Goal: Information Seeking & Learning: Find specific page/section

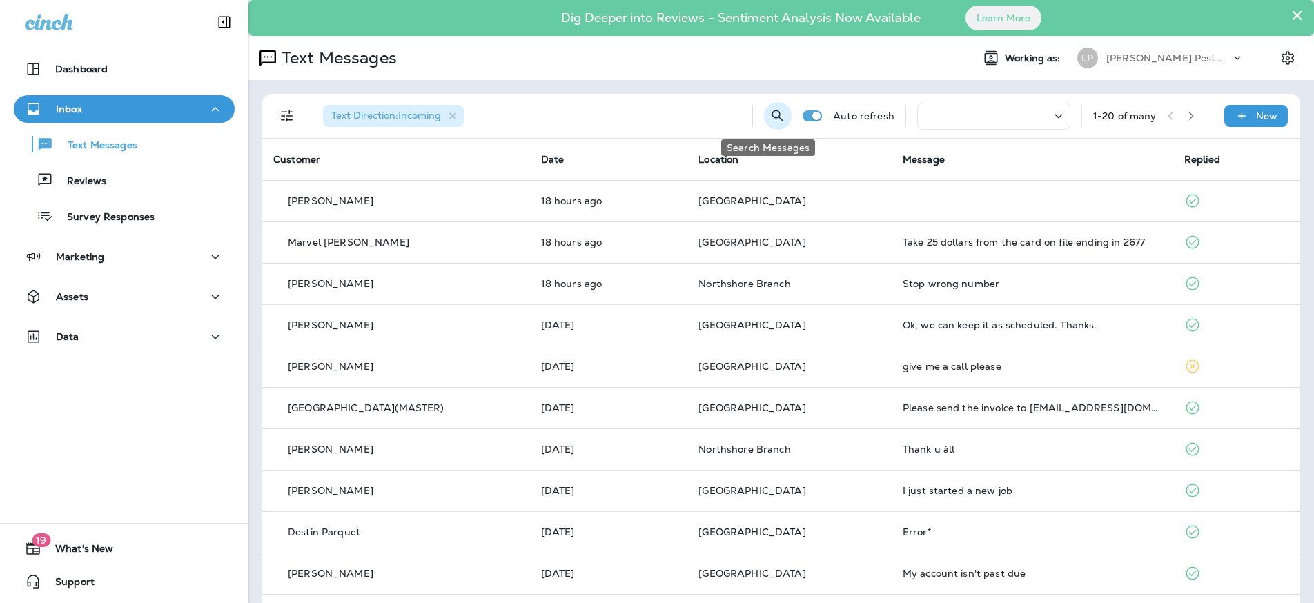
click at [764, 124] on button "Search Messages" at bounding box center [778, 116] width 28 height 28
click at [670, 117] on input "text" at bounding box center [716, 115] width 123 height 37
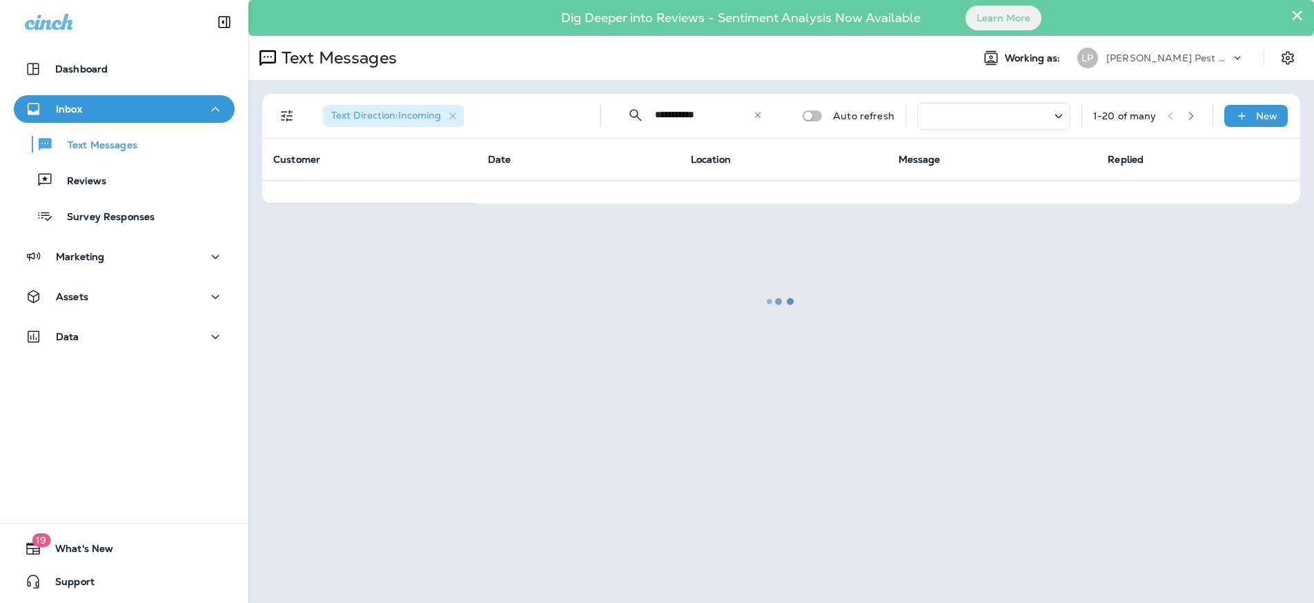
type input "**********"
click at [681, 117] on div at bounding box center [781, 301] width 1063 height 601
drag, startPoint x: 680, startPoint y: 115, endPoint x: 683, endPoint y: 135, distance: 19.5
click at [681, 116] on div at bounding box center [781, 301] width 1063 height 601
click at [707, 113] on div at bounding box center [781, 301] width 1063 height 601
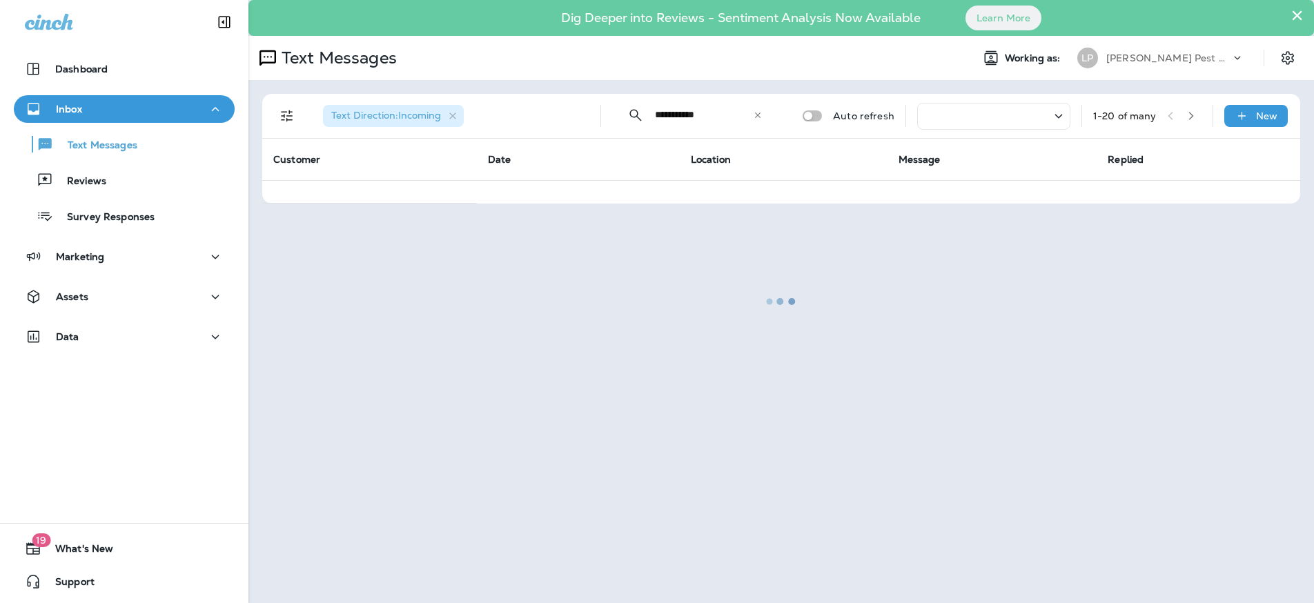
click at [725, 113] on div at bounding box center [781, 301] width 1063 height 601
drag, startPoint x: 725, startPoint y: 119, endPoint x: 500, endPoint y: 39, distance: 238.8
click at [722, 124] on div at bounding box center [781, 301] width 1063 height 601
click at [101, 340] on div "Data" at bounding box center [124, 337] width 199 height 17
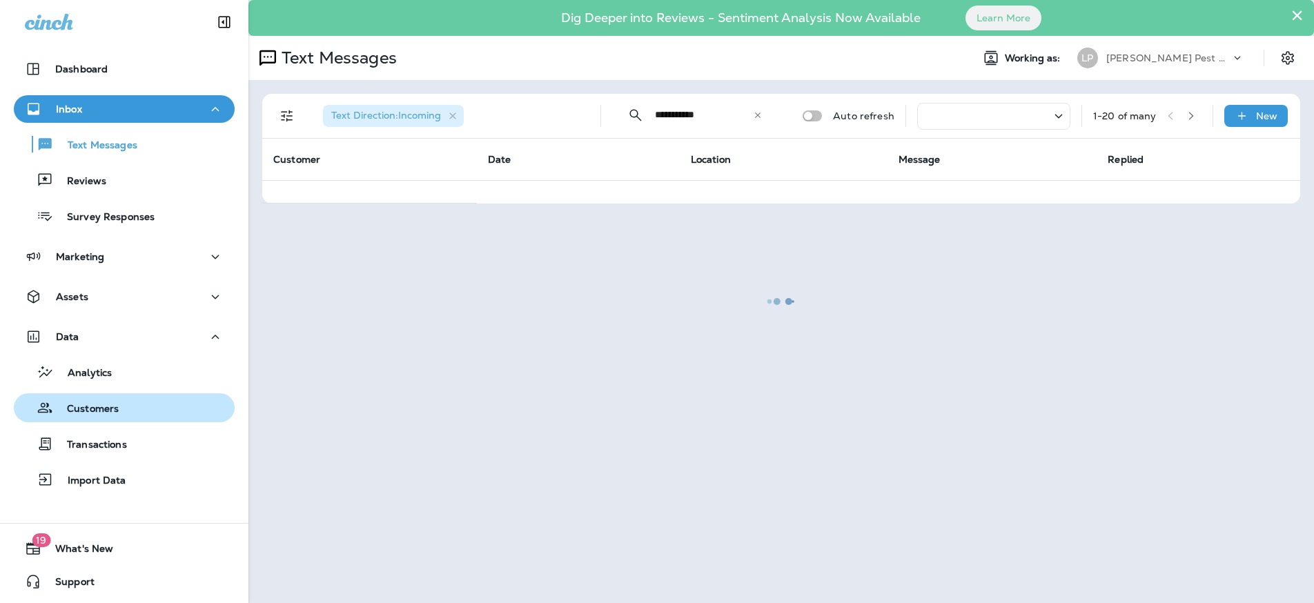
drag, startPoint x: 102, startPoint y: 396, endPoint x: 98, endPoint y: 405, distance: 10.5
click at [100, 400] on button "Customers" at bounding box center [124, 407] width 221 height 29
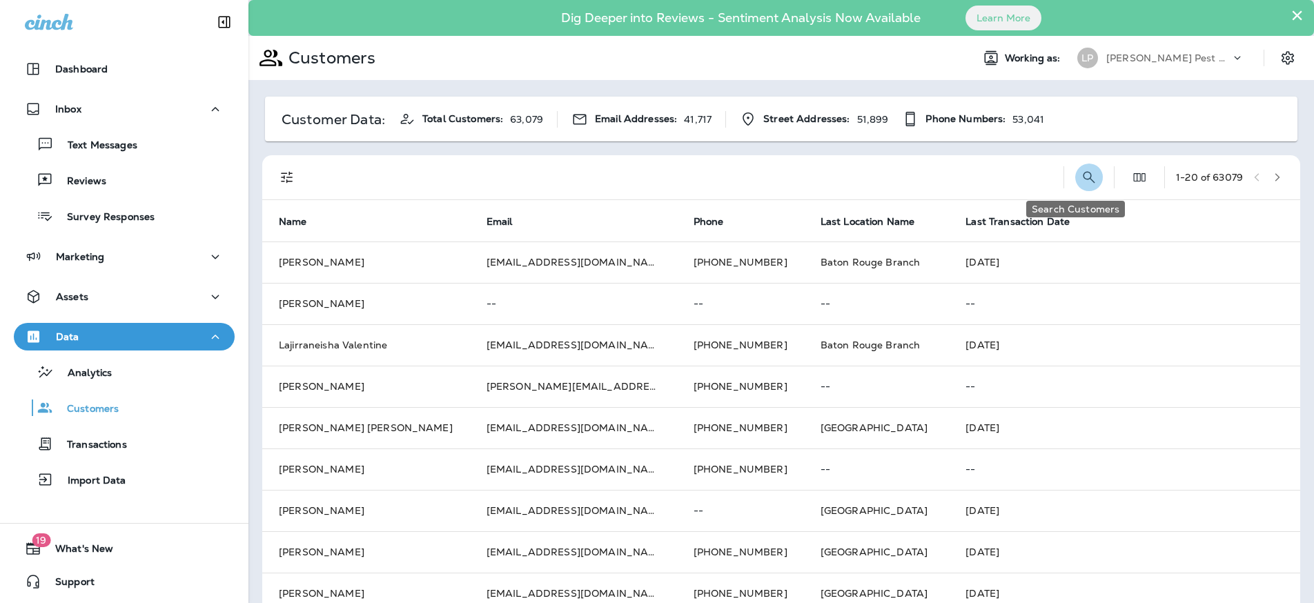
click at [1081, 175] on icon "Search Customers" at bounding box center [1089, 177] width 17 height 17
click at [1040, 174] on input "text" at bounding box center [1018, 176] width 144 height 37
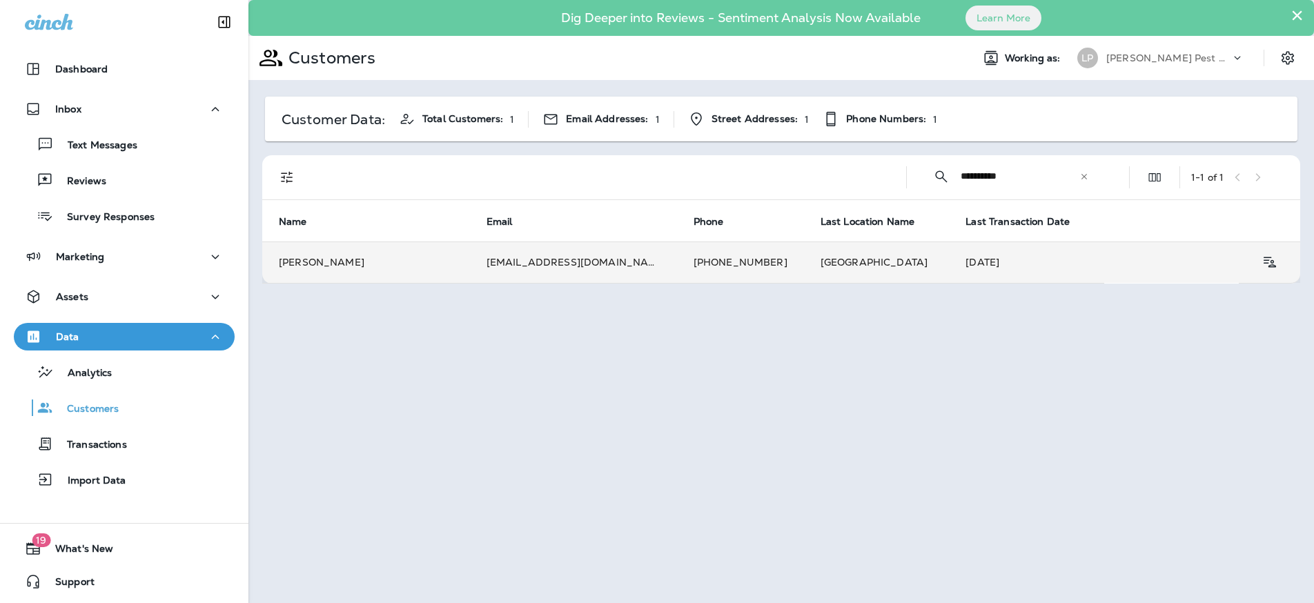
type input "**********"
click at [440, 255] on td "[PERSON_NAME]" at bounding box center [366, 262] width 208 height 41
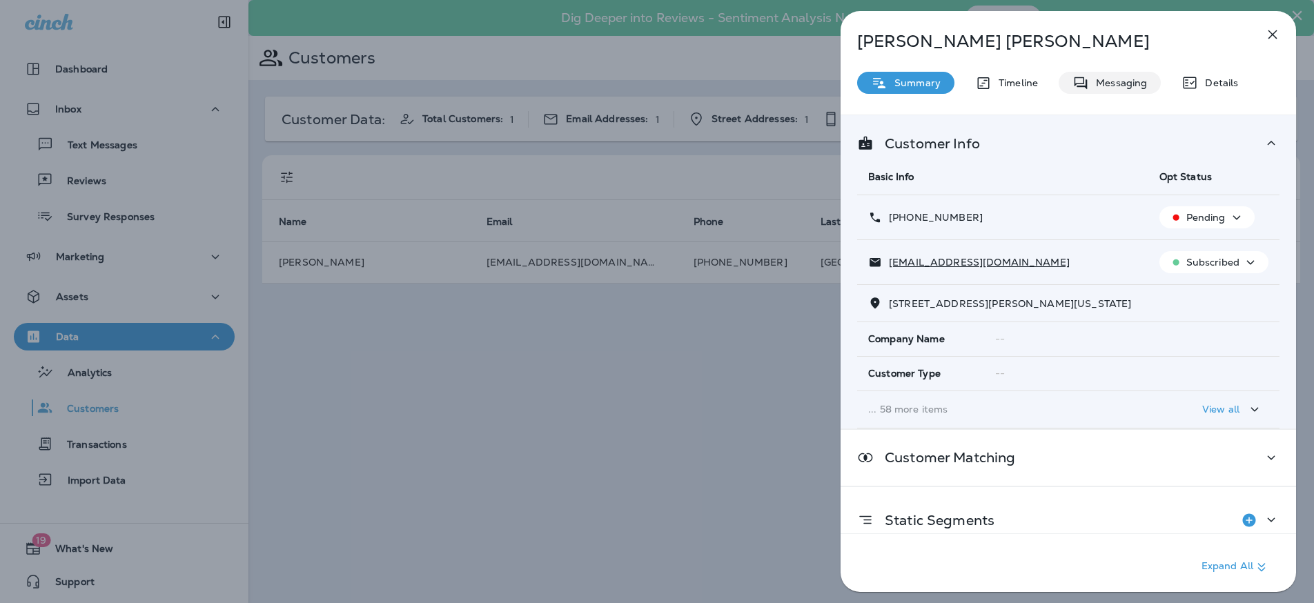
click at [1111, 72] on div "Messaging" at bounding box center [1110, 83] width 102 height 22
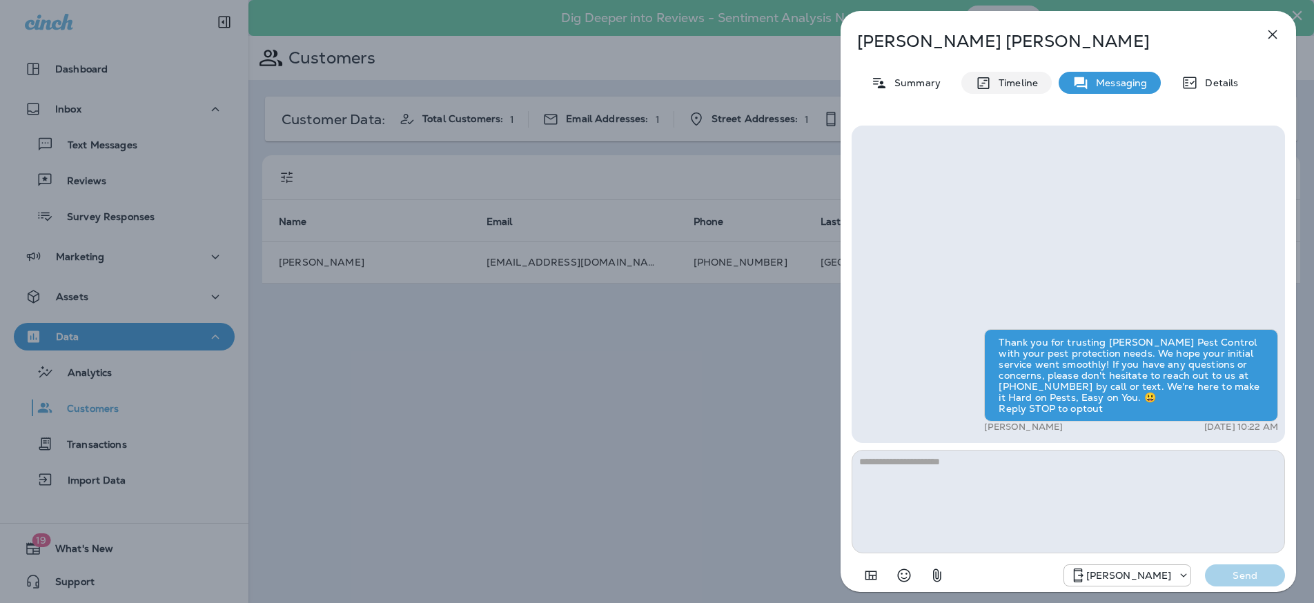
click at [996, 88] on p "Timeline" at bounding box center [1015, 82] width 46 height 11
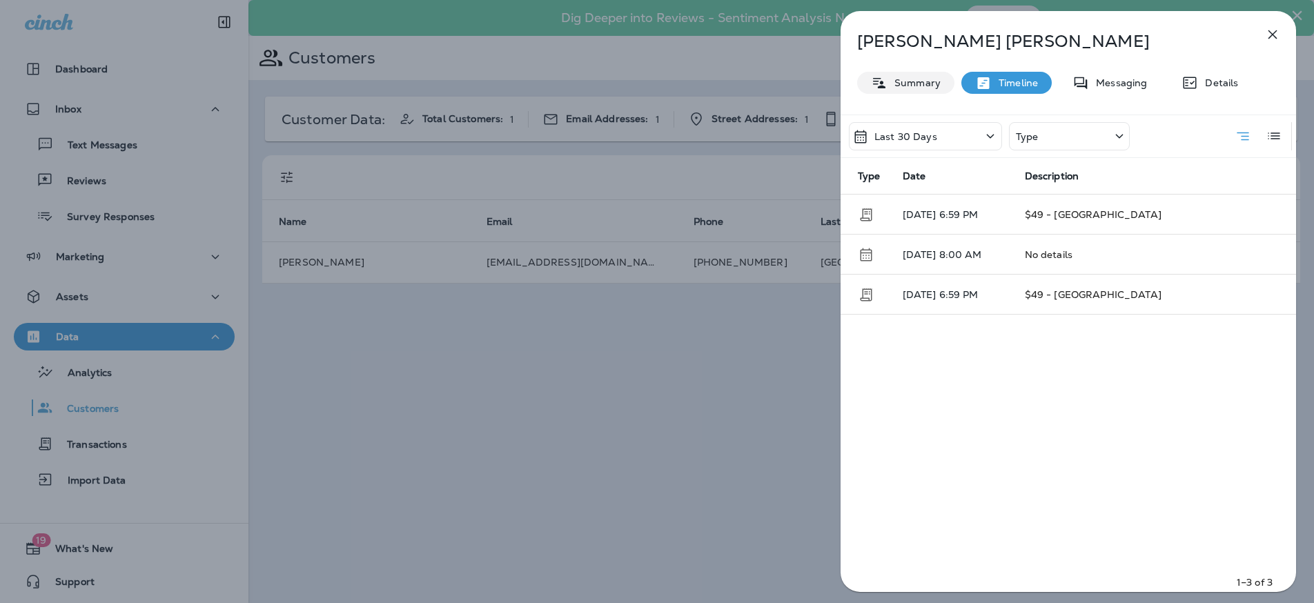
click at [879, 87] on icon at bounding box center [879, 82] width 12 height 10
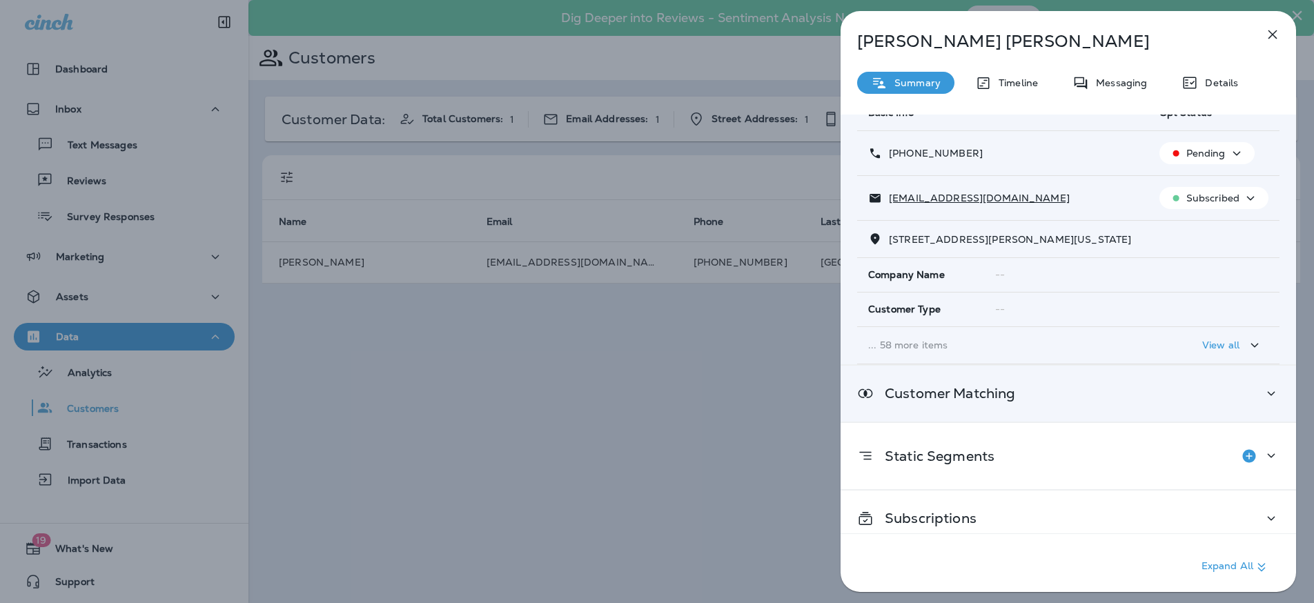
scroll to position [78, 0]
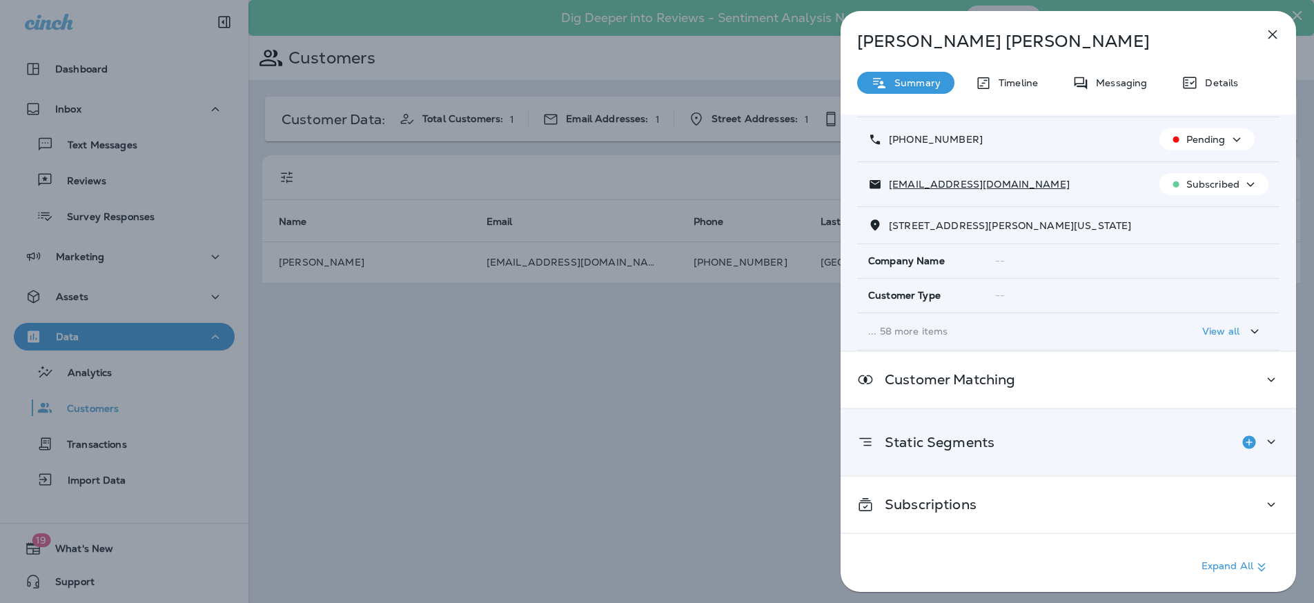
click at [1263, 435] on icon at bounding box center [1271, 441] width 17 height 17
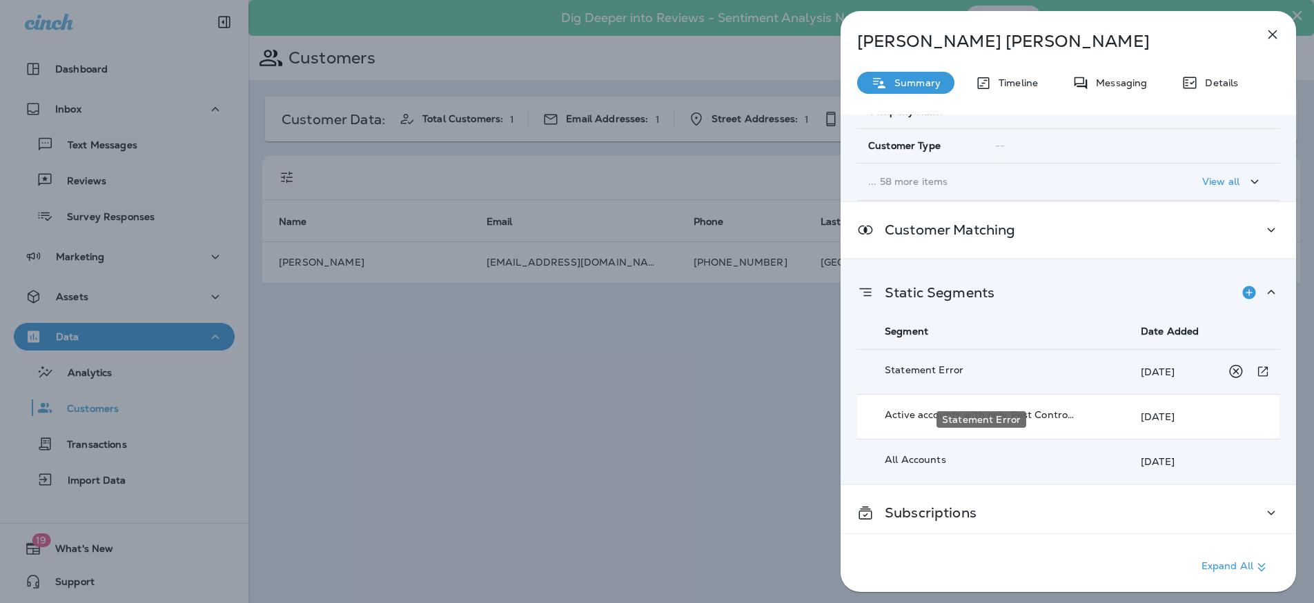
scroll to position [236, 0]
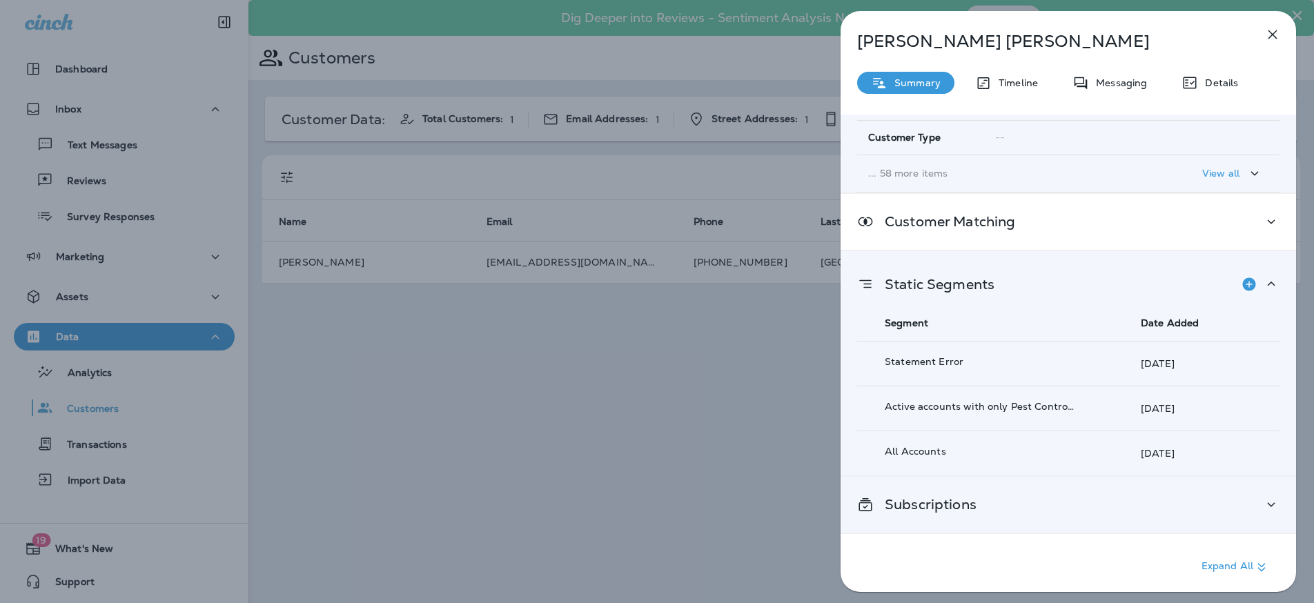
click at [974, 494] on div "Subscriptions" at bounding box center [1069, 505] width 456 height 56
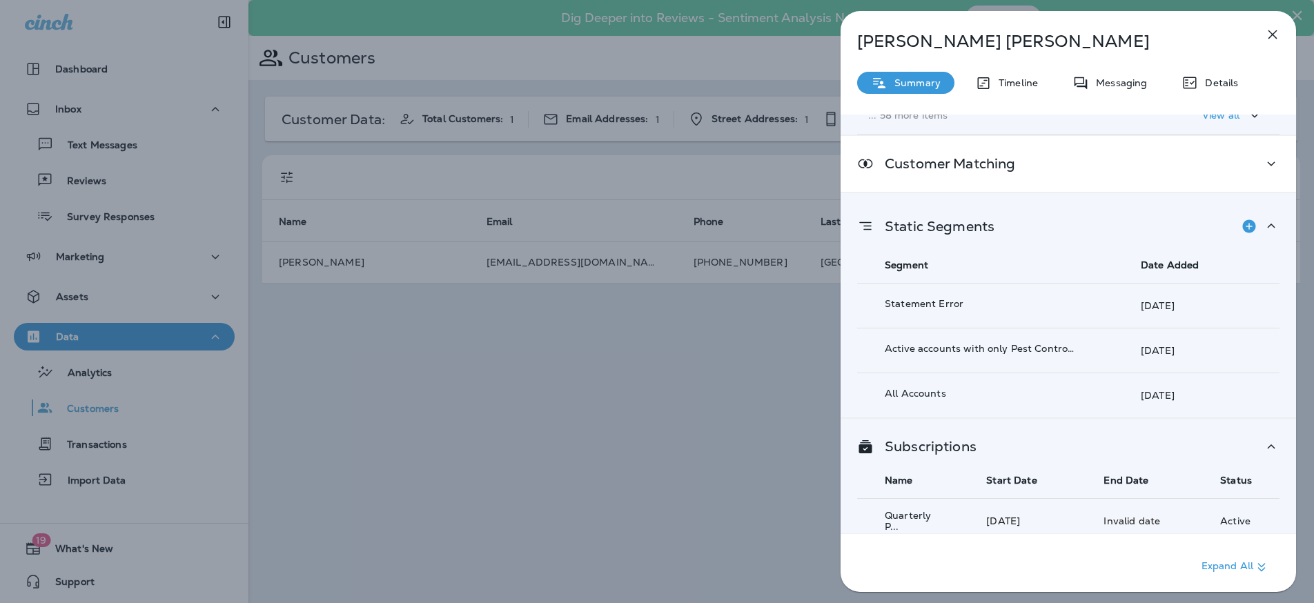
scroll to position [310, 0]
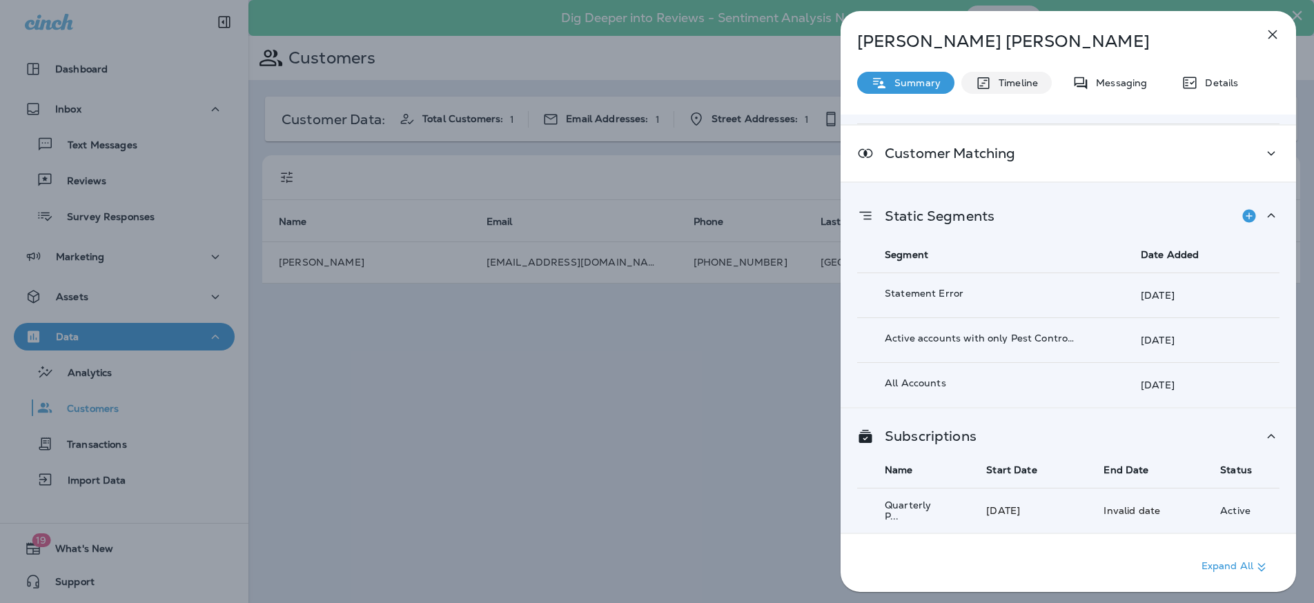
click at [1000, 82] on p "Timeline" at bounding box center [1015, 82] width 46 height 11
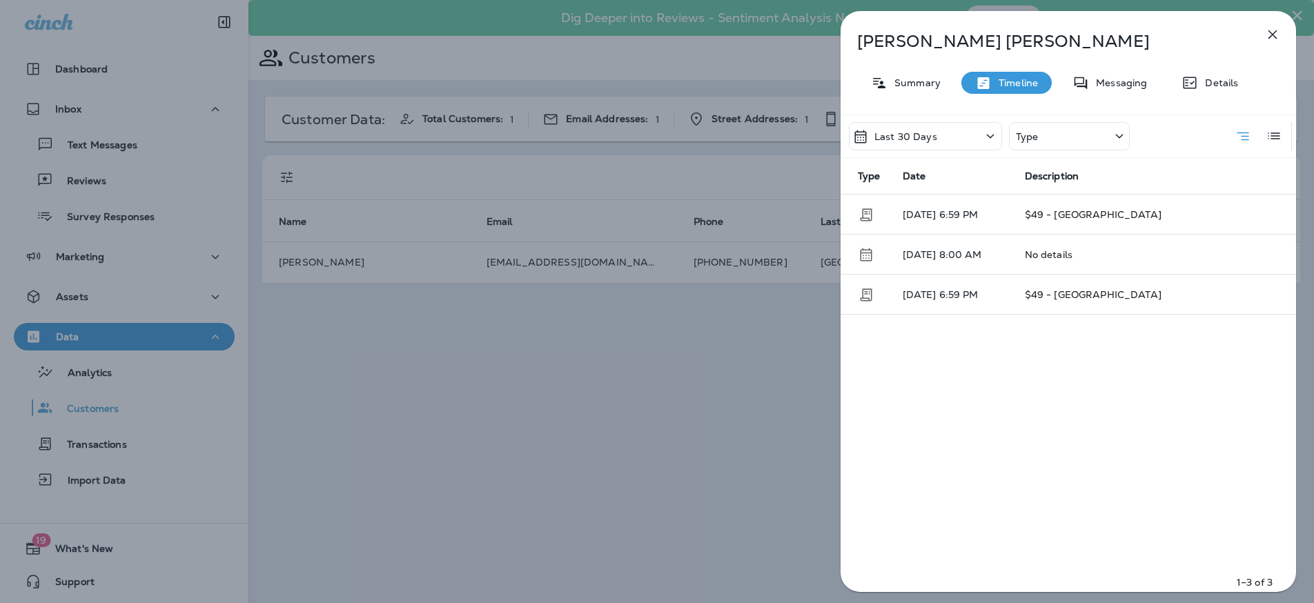
click at [1108, 64] on div "[PERSON_NAME] Summary Timeline Messaging Details Last 30 Days Type Type Date De…" at bounding box center [1069, 305] width 456 height 589
click at [1106, 87] on p "Messaging" at bounding box center [1118, 82] width 58 height 11
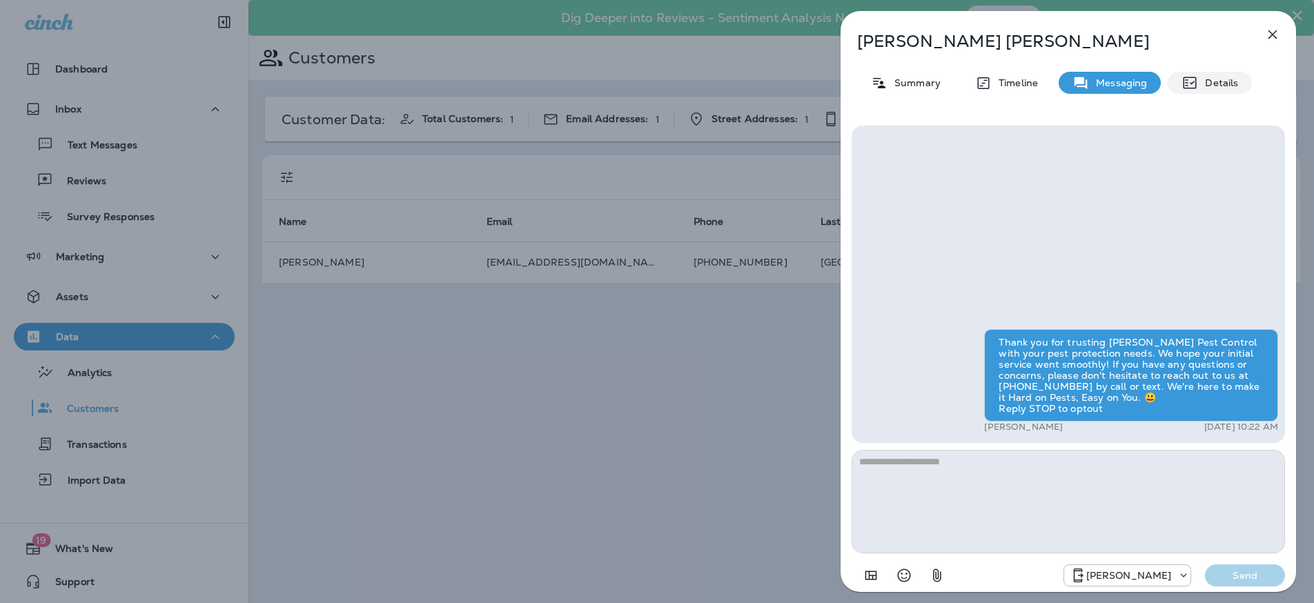
click at [1217, 84] on p "Details" at bounding box center [1218, 82] width 40 height 11
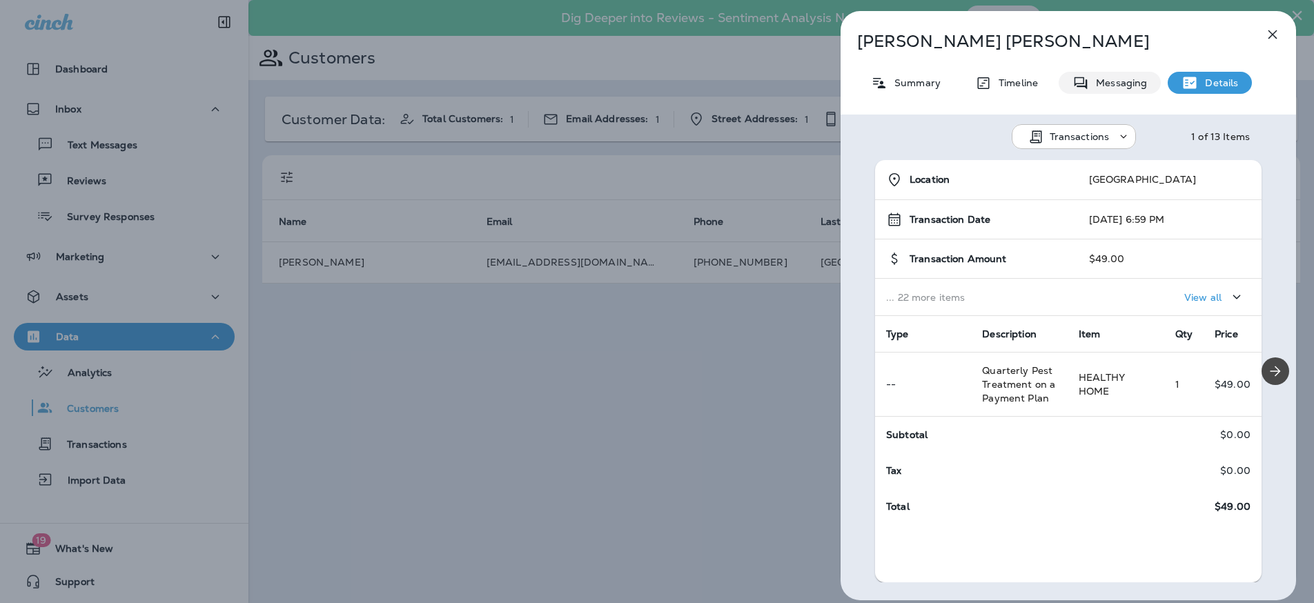
click at [1118, 86] on p "Messaging" at bounding box center [1118, 82] width 58 height 11
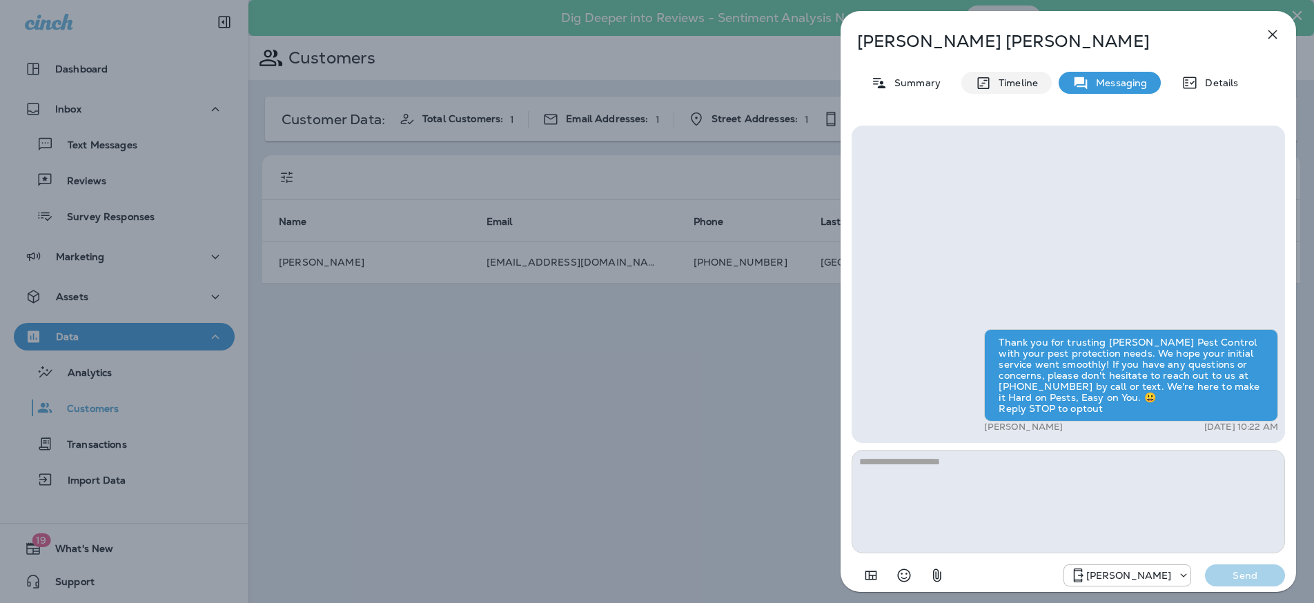
click at [1002, 72] on div "Timeline" at bounding box center [1007, 83] width 90 height 22
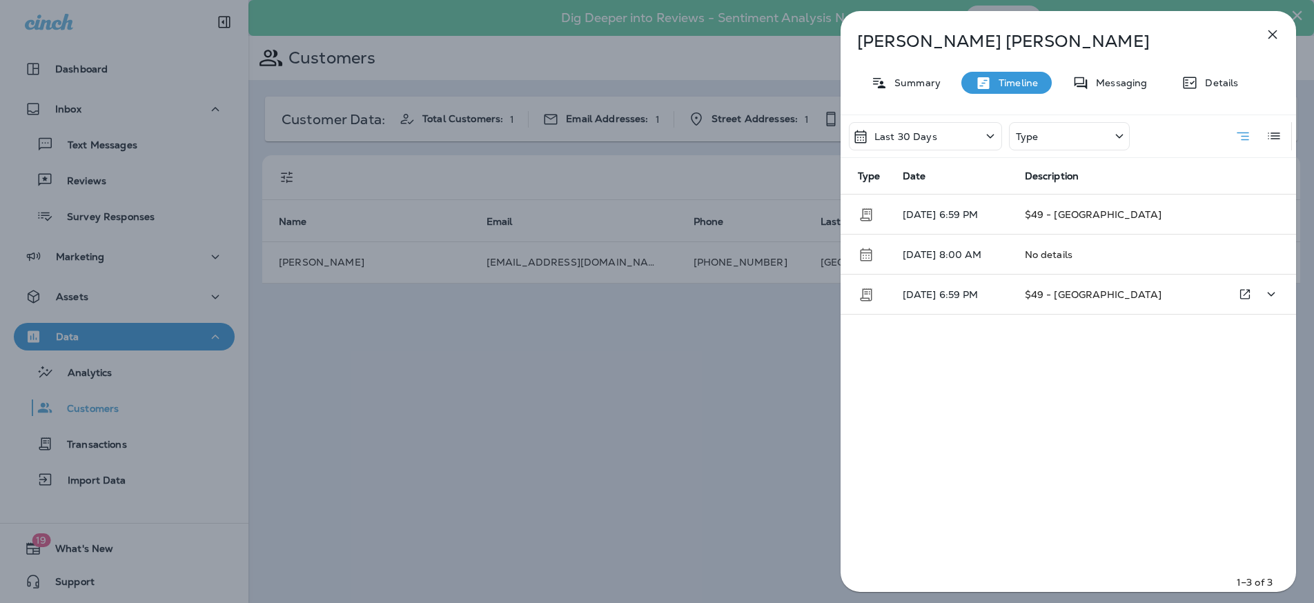
click at [993, 284] on td "[DATE] 6:59 PM" at bounding box center [953, 295] width 122 height 40
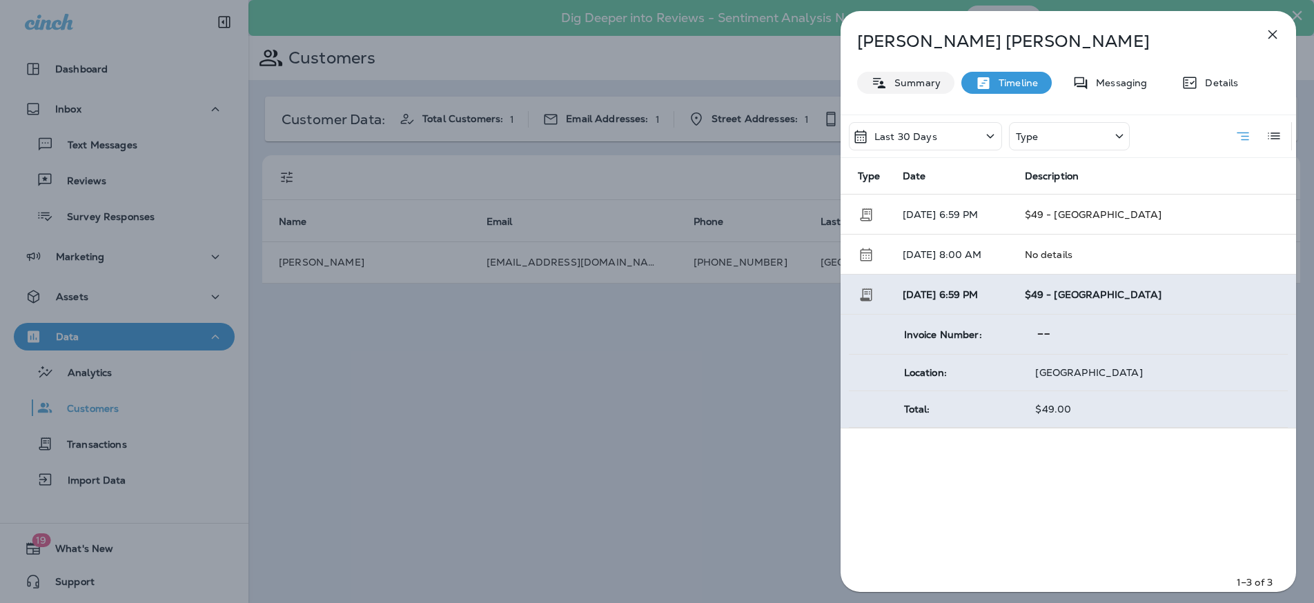
click at [932, 84] on p "Summary" at bounding box center [914, 82] width 53 height 11
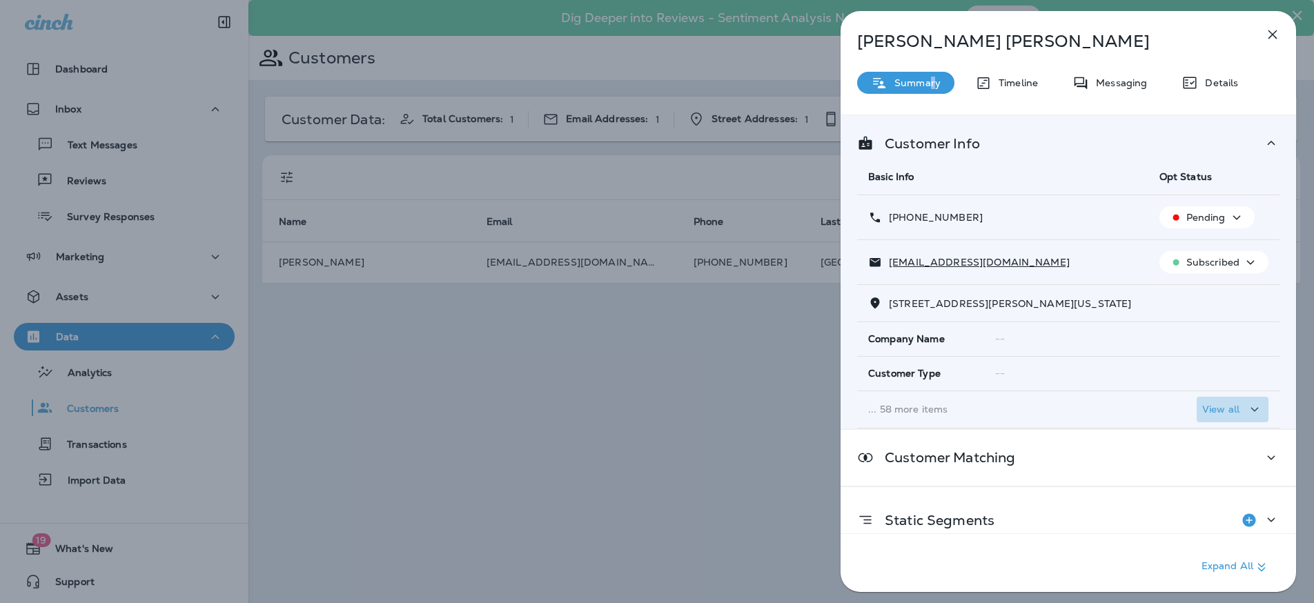
click at [1250, 413] on icon "button" at bounding box center [1255, 409] width 17 height 17
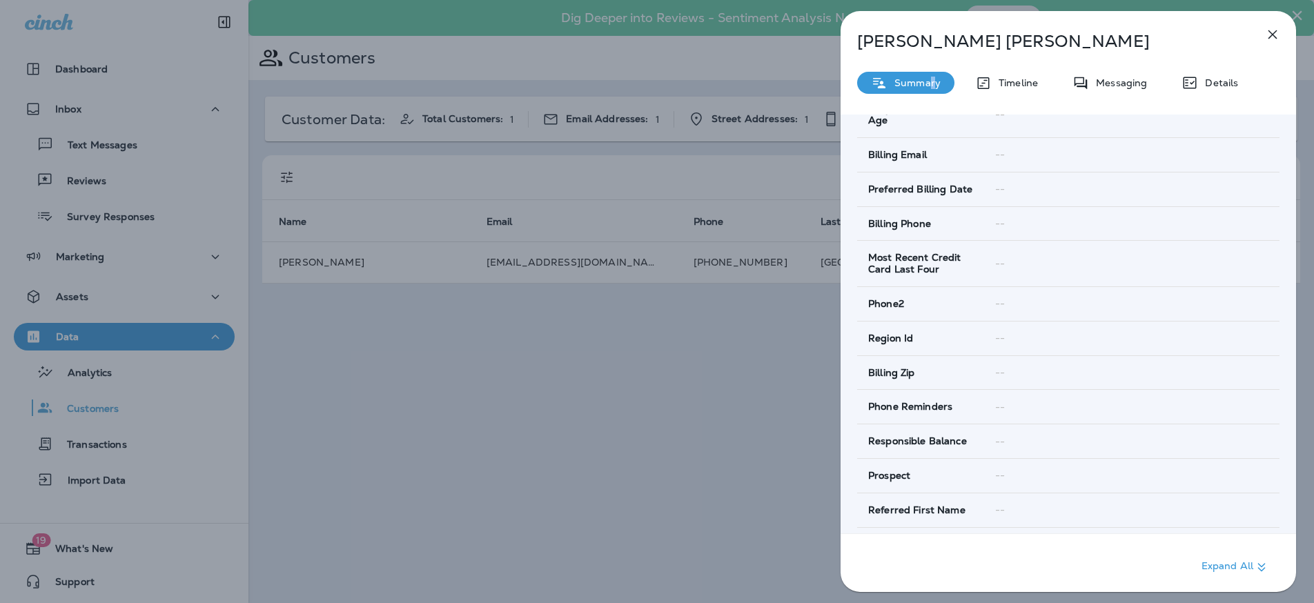
scroll to position [2254, 0]
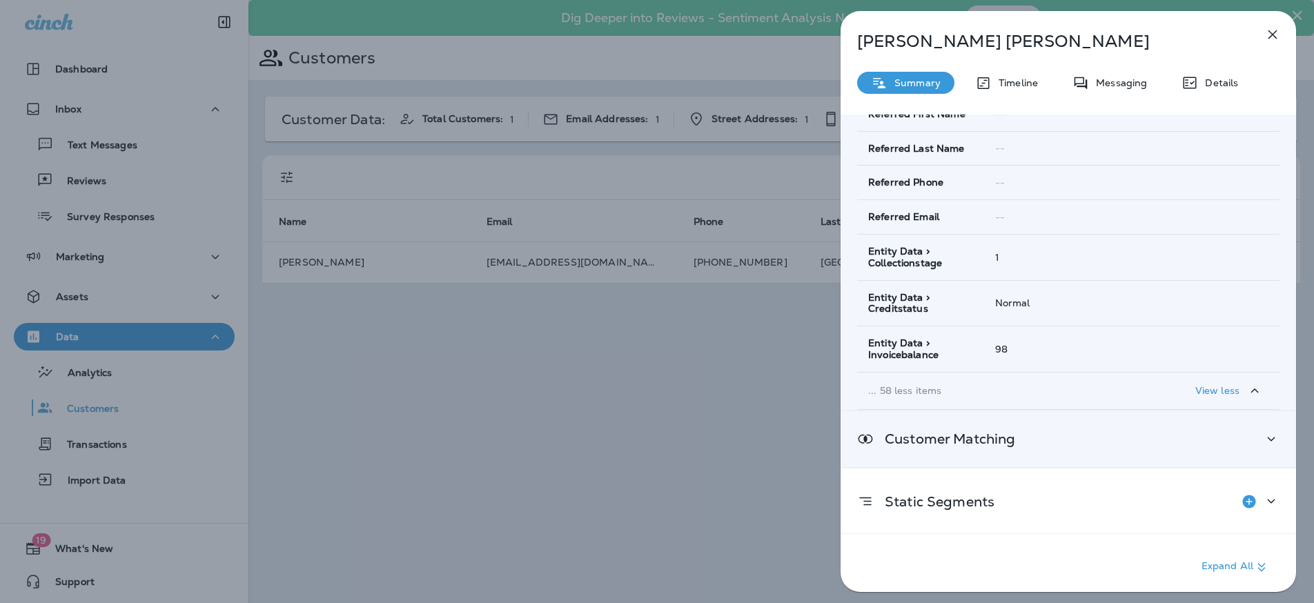
click at [997, 443] on p "Customer Matching" at bounding box center [945, 438] width 142 height 11
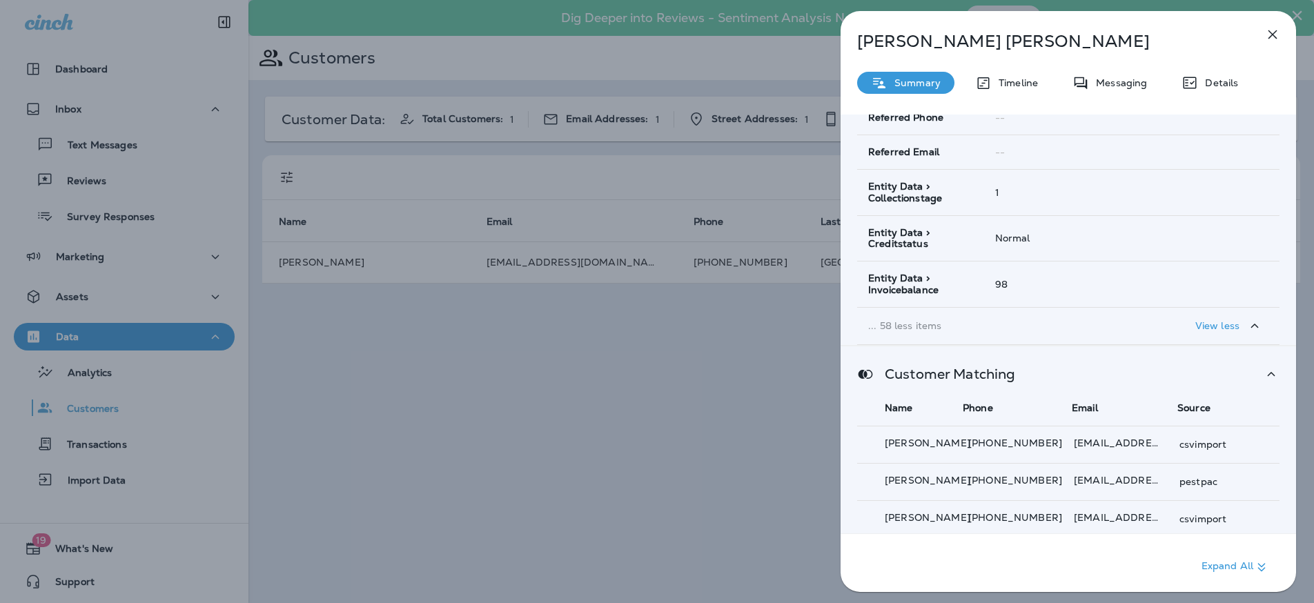
scroll to position [2487, 0]
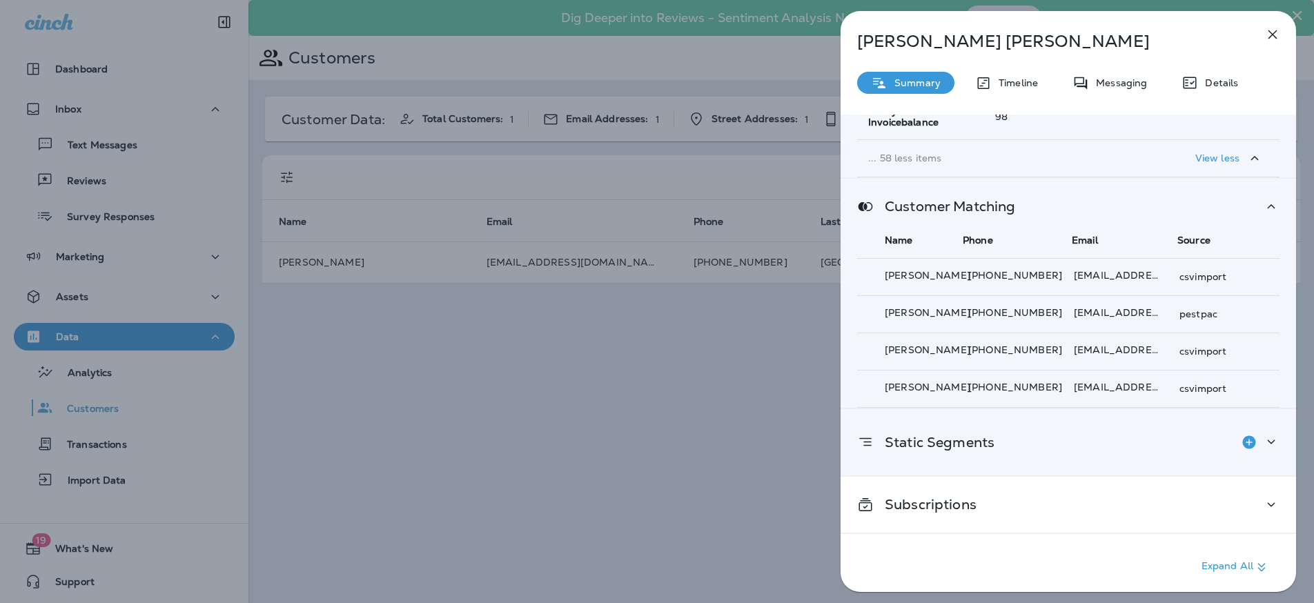
click at [1028, 437] on div "Static Segments" at bounding box center [1068, 443] width 422 height 28
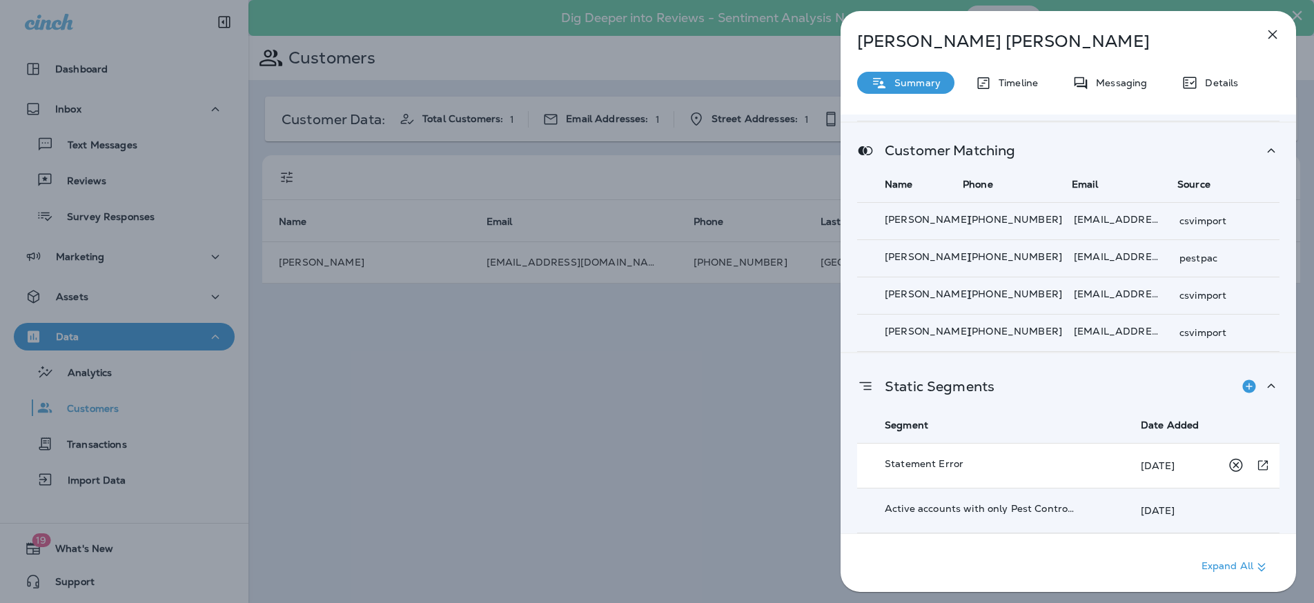
scroll to position [2645, 0]
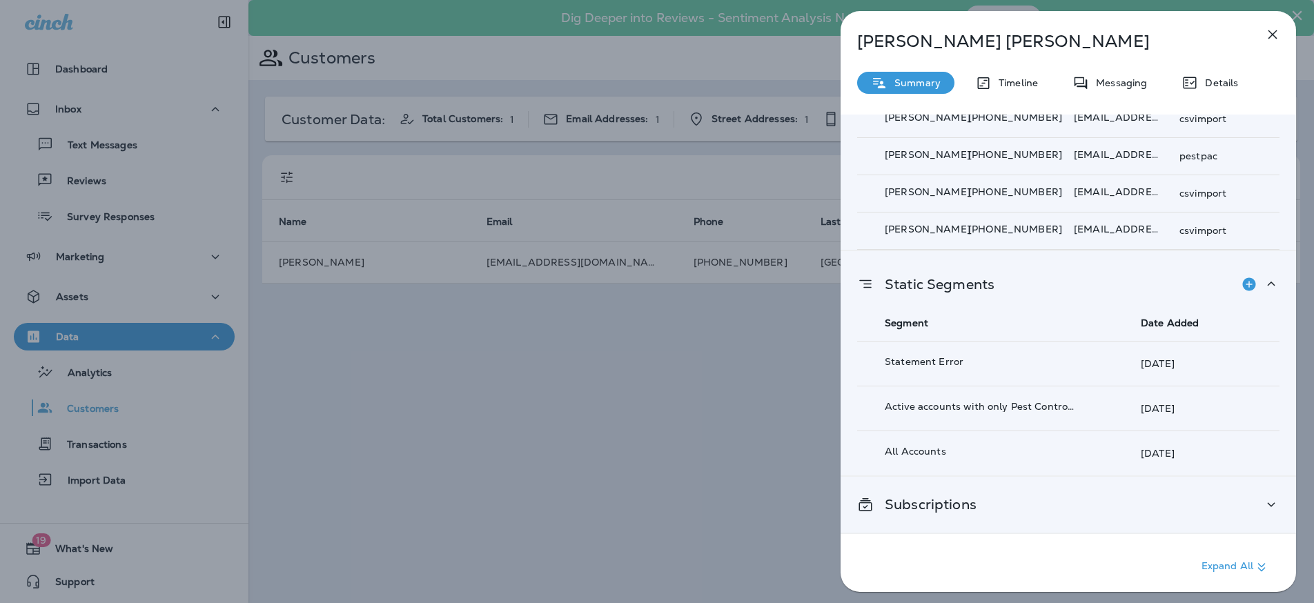
click at [989, 501] on div "Subscriptions" at bounding box center [1068, 504] width 422 height 17
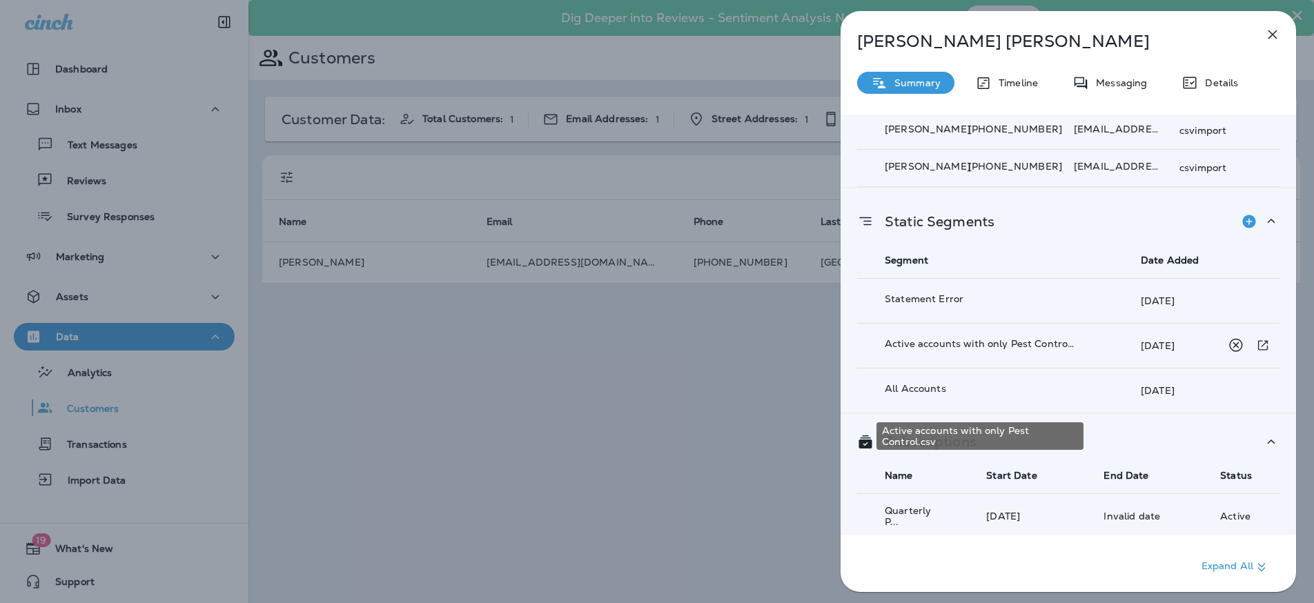
scroll to position [2719, 0]
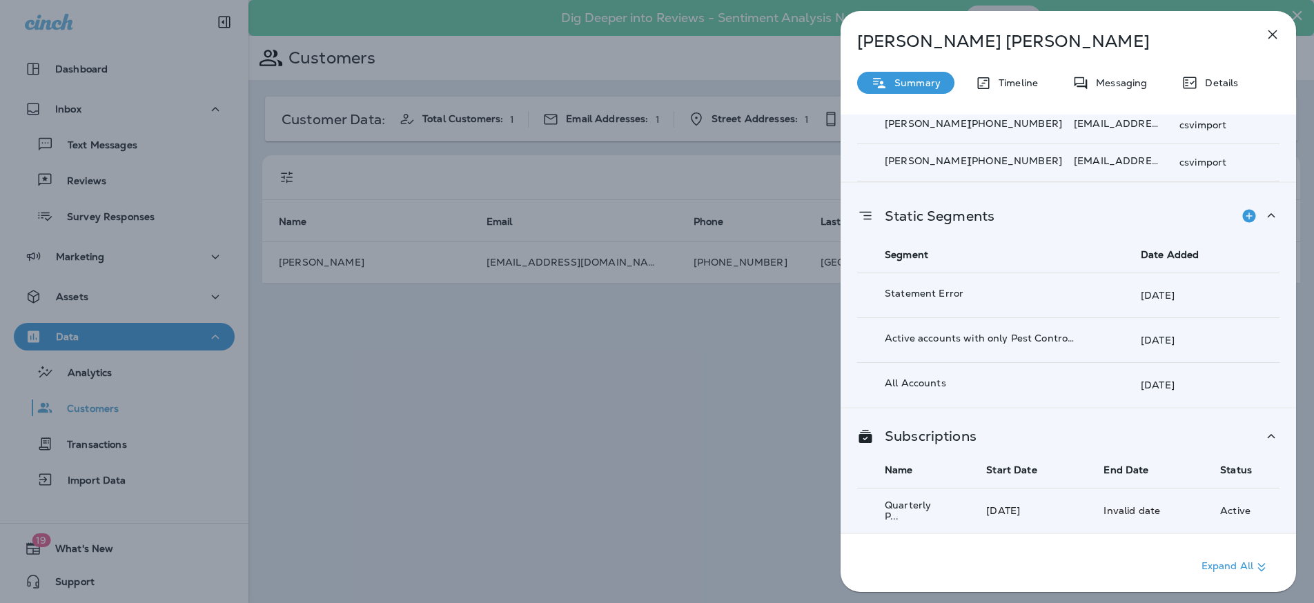
click at [1273, 39] on icon "button" at bounding box center [1273, 34] width 17 height 17
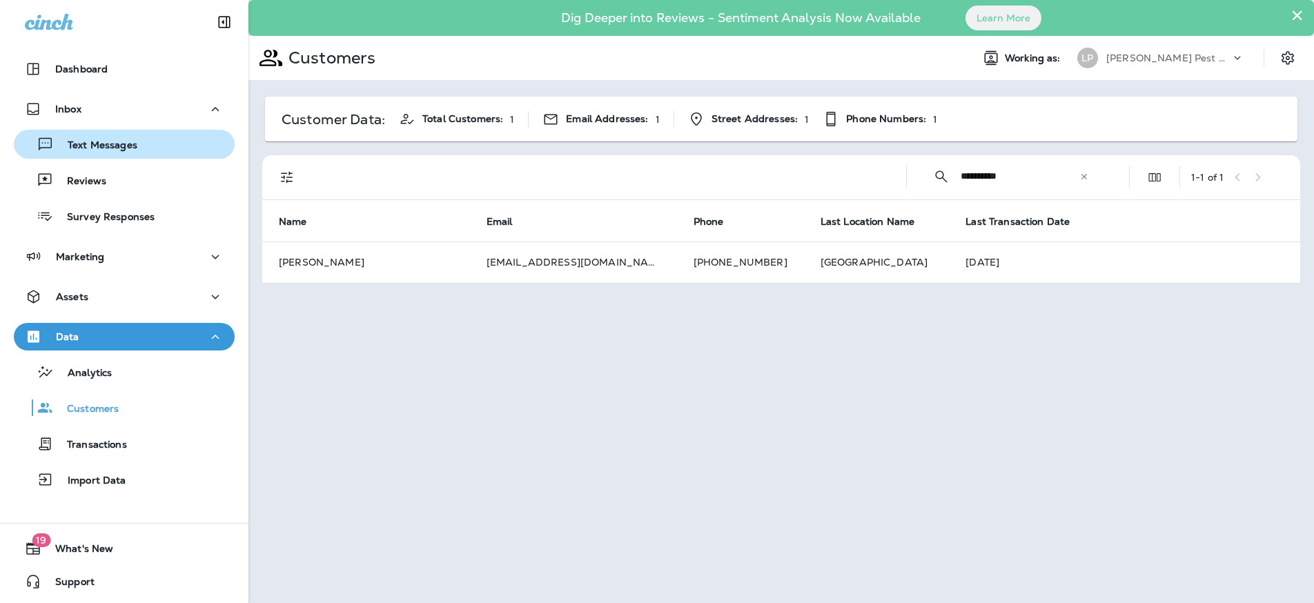
click at [111, 149] on p "Text Messages" at bounding box center [96, 145] width 84 height 13
